Goal: Task Accomplishment & Management: Use online tool/utility

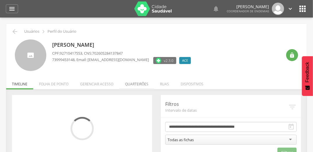
click at [136, 83] on li "Quarteirões" at bounding box center [136, 83] width 35 height 14
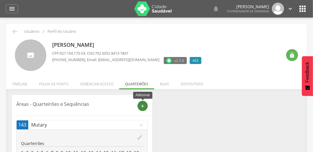
click at [142, 107] on icon "add" at bounding box center [142, 105] width 5 height 5
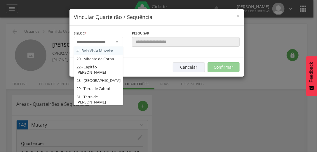
click at [88, 40] on input "select-one" at bounding box center [94, 42] width 37 height 5
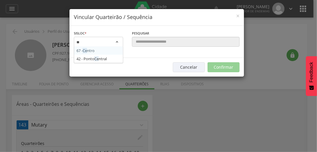
type input "***"
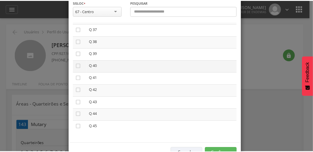
scroll to position [49, 0]
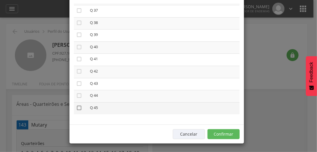
click at [76, 106] on icon "" at bounding box center [79, 108] width 6 height 6
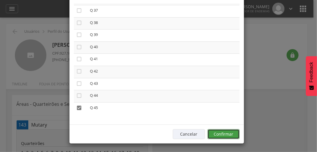
click at [221, 135] on button "Confirmar" at bounding box center [223, 134] width 32 height 10
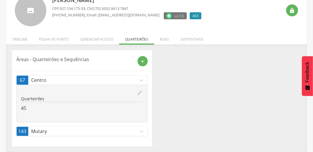
scroll to position [0, 0]
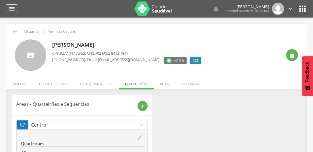
click at [9, 8] on icon "" at bounding box center [11, 8] width 7 height 7
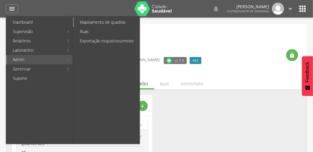
click at [99, 24] on link "Mapeamento de quadras" at bounding box center [107, 22] width 66 height 9
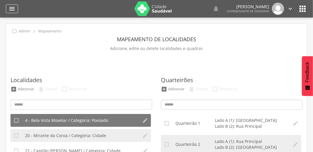
click at [12, 8] on icon "" at bounding box center [11, 8] width 7 height 7
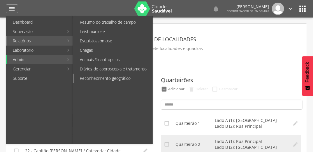
click at [129, 76] on link "Reconhecimento geográfico" at bounding box center [113, 78] width 78 height 9
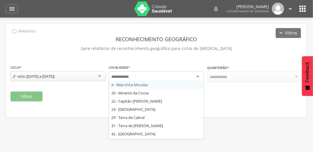
click at [140, 76] on div at bounding box center [156, 76] width 95 height 11
type input "*"
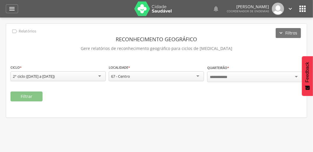
click at [237, 77] on div at bounding box center [254, 76] width 95 height 11
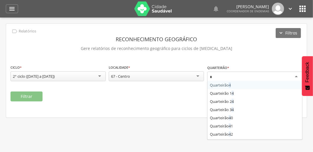
type input "**"
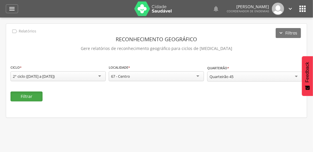
click at [30, 96] on button "Filtrar" at bounding box center [27, 96] width 32 height 10
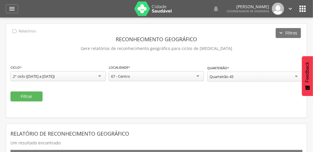
click at [303, 6] on icon "" at bounding box center [302, 8] width 9 height 9
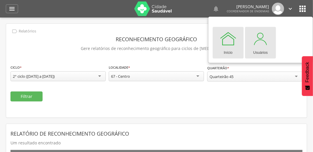
click at [263, 38] on div at bounding box center [261, 39] width 18 height 18
